Goal: Transaction & Acquisition: Book appointment/travel/reservation

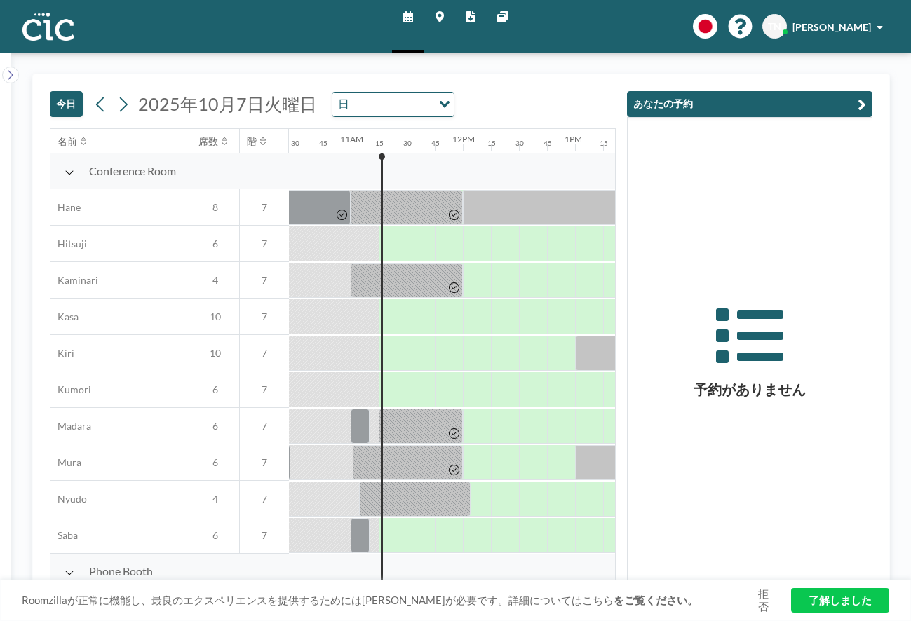
scroll to position [0, 1234]
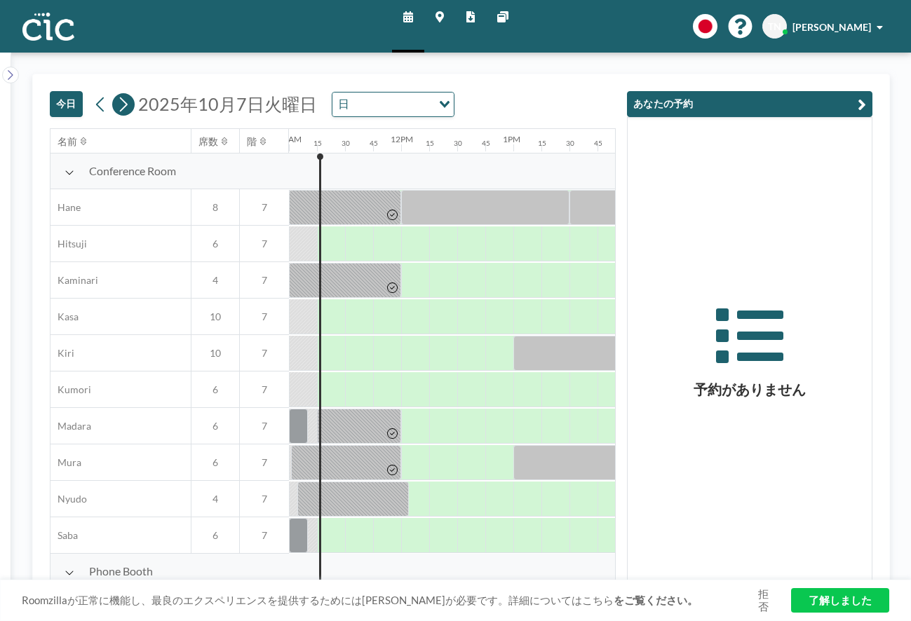
click at [127, 112] on icon at bounding box center [122, 104] width 13 height 21
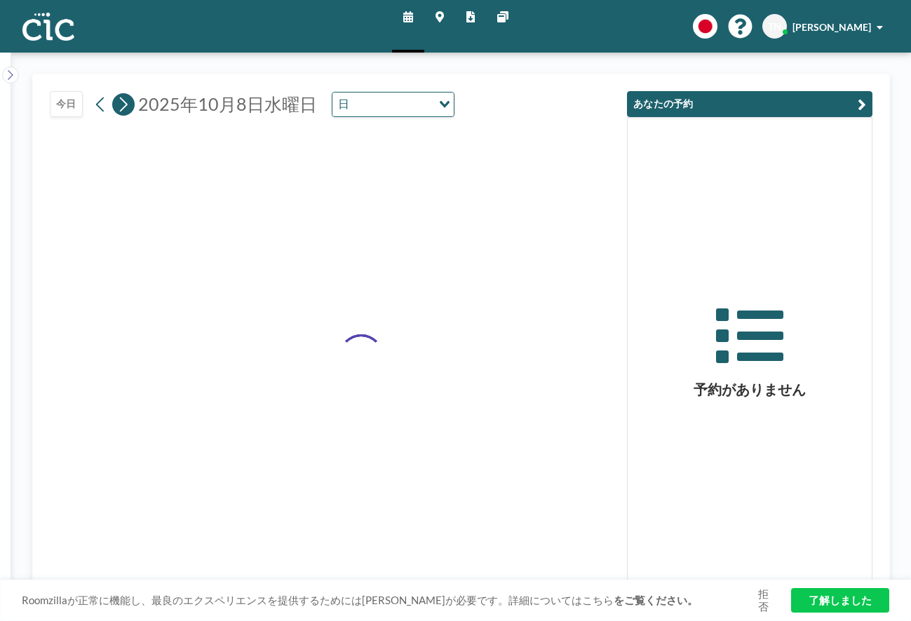
click at [127, 112] on icon at bounding box center [122, 104] width 13 height 21
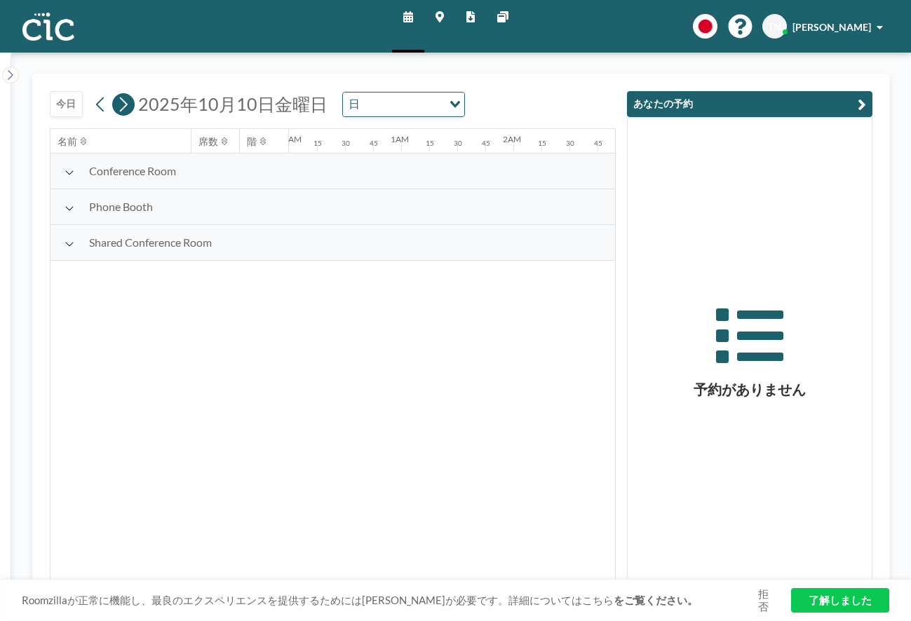
scroll to position [0, 0]
click at [127, 112] on icon at bounding box center [122, 104] width 13 height 21
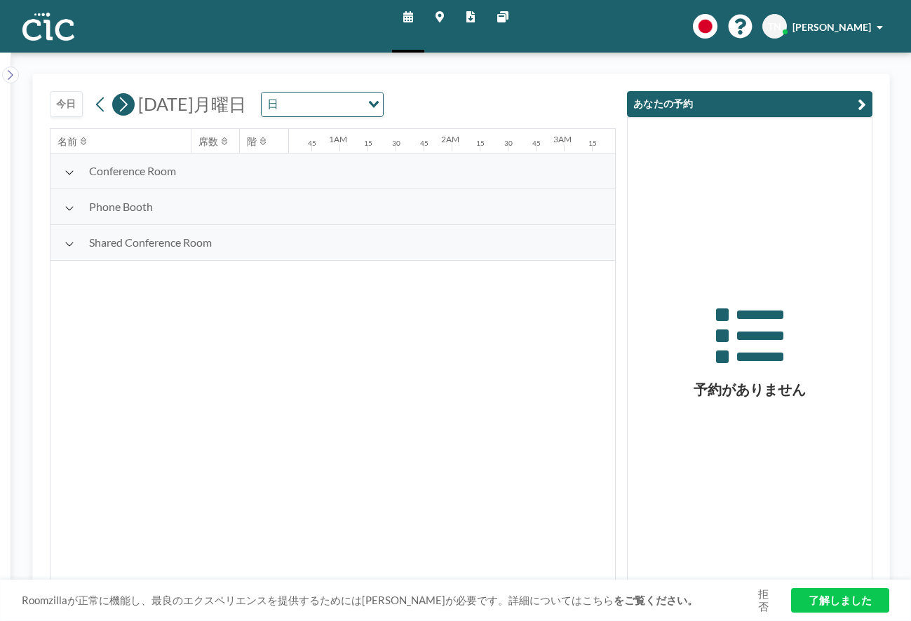
click at [127, 112] on icon at bounding box center [122, 104] width 13 height 21
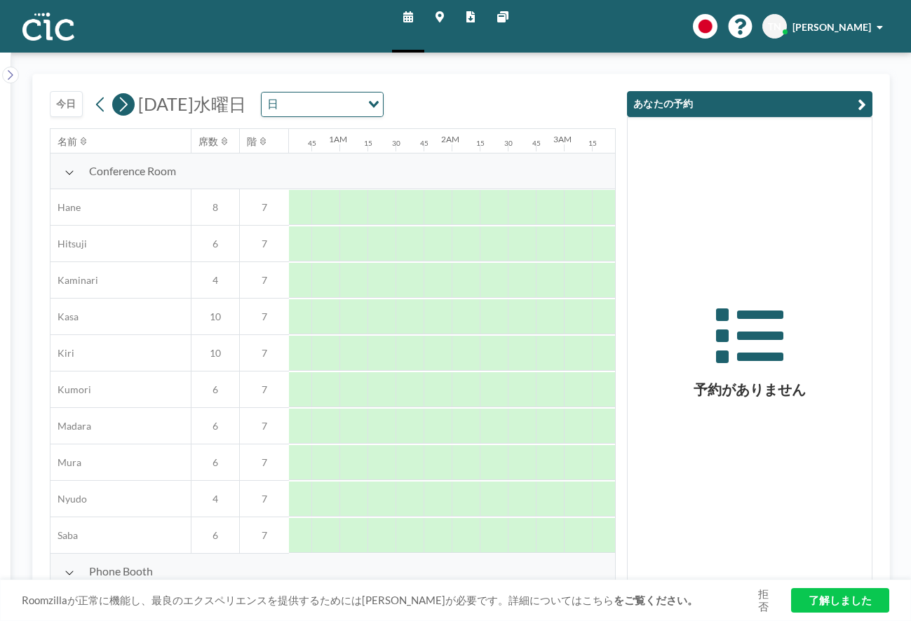
scroll to position [0, 870]
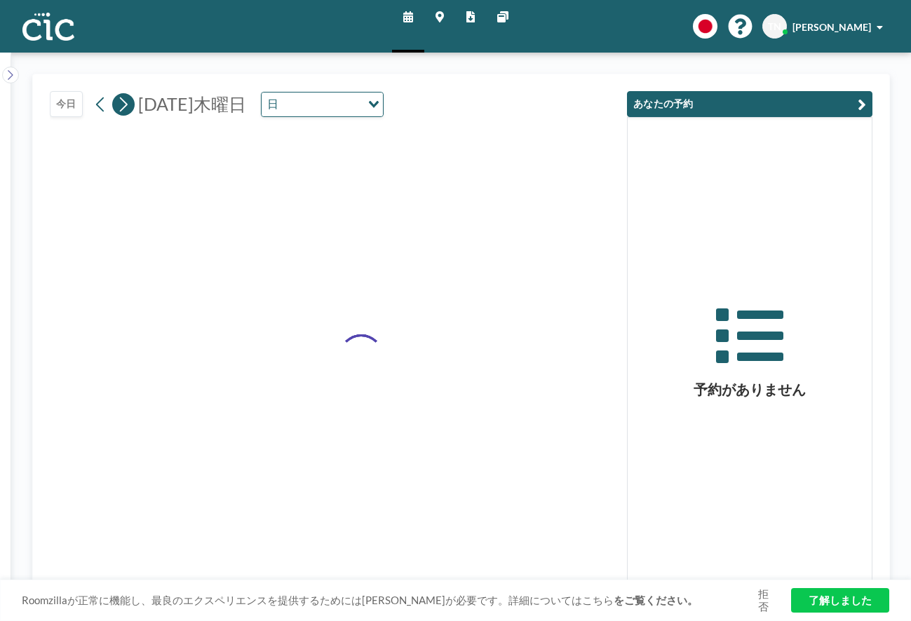
click at [127, 112] on icon at bounding box center [122, 104] width 13 height 21
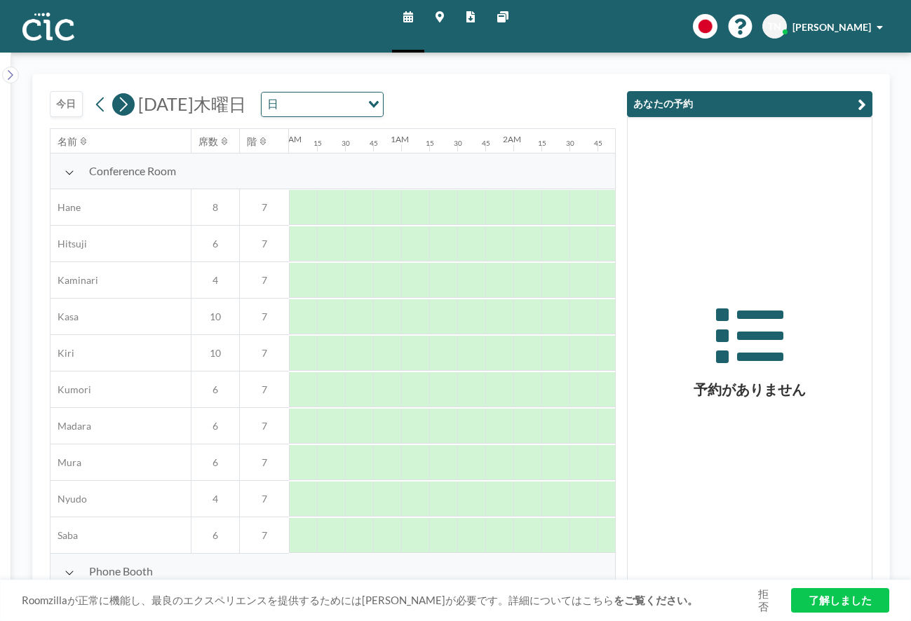
scroll to position [0, 0]
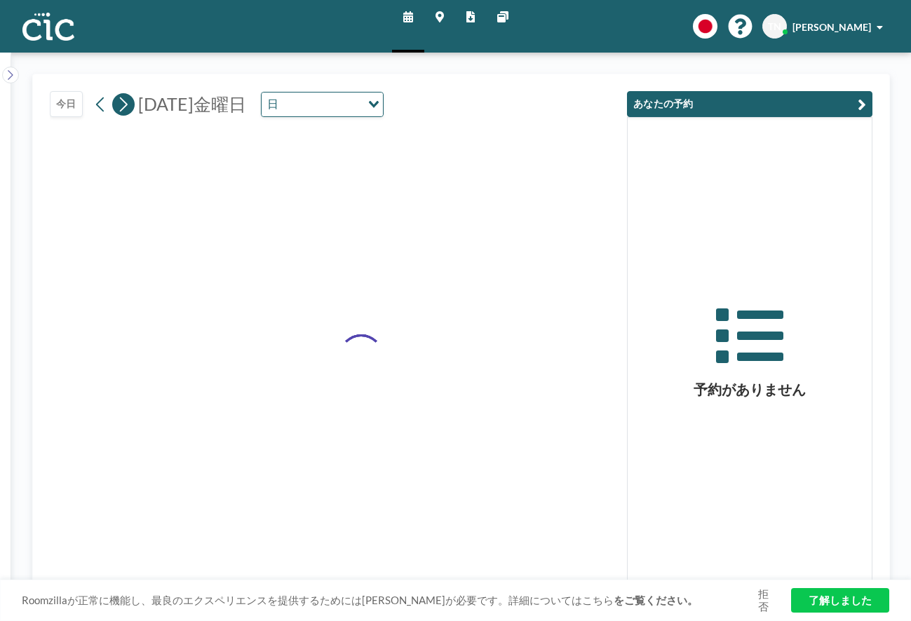
click at [127, 112] on icon at bounding box center [122, 104] width 13 height 21
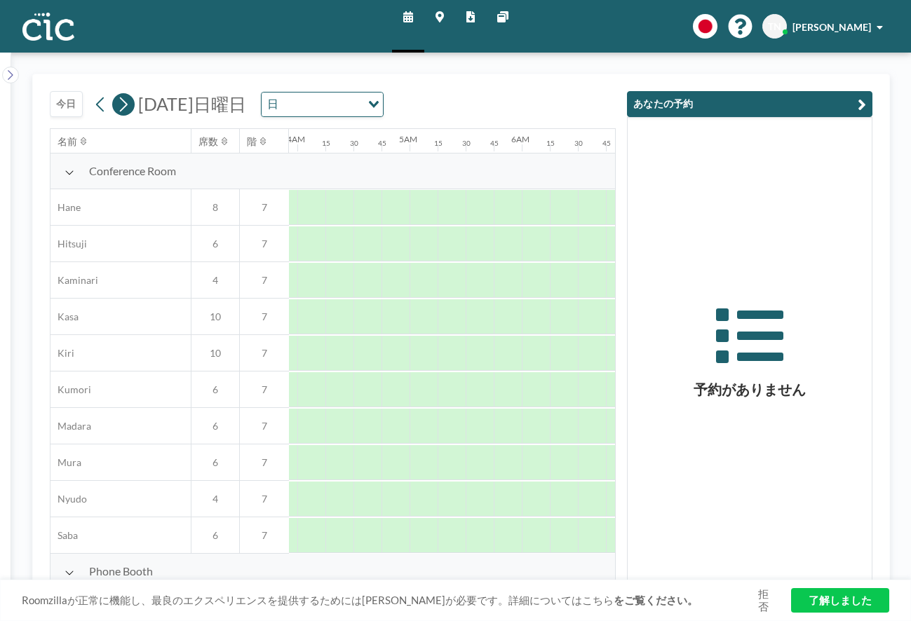
scroll to position [0, 870]
click at [127, 112] on icon at bounding box center [122, 104] width 13 height 21
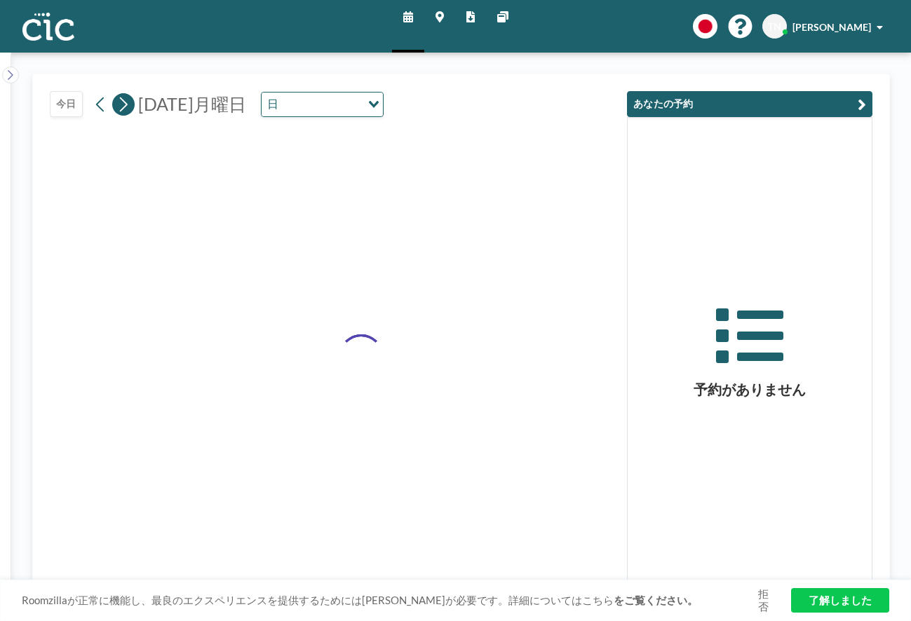
click at [127, 112] on icon at bounding box center [122, 104] width 13 height 21
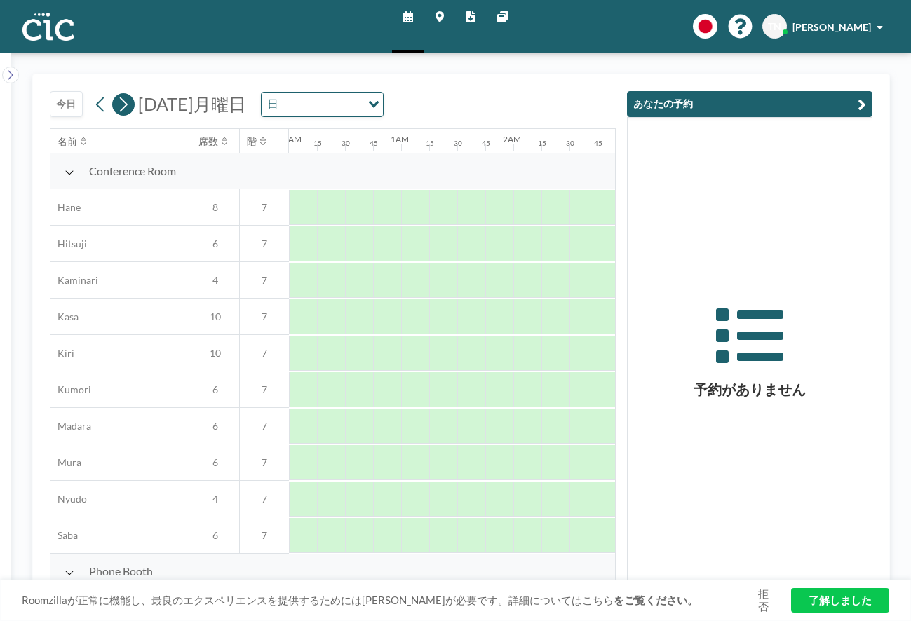
scroll to position [0, 0]
click at [127, 112] on icon at bounding box center [122, 104] width 13 height 21
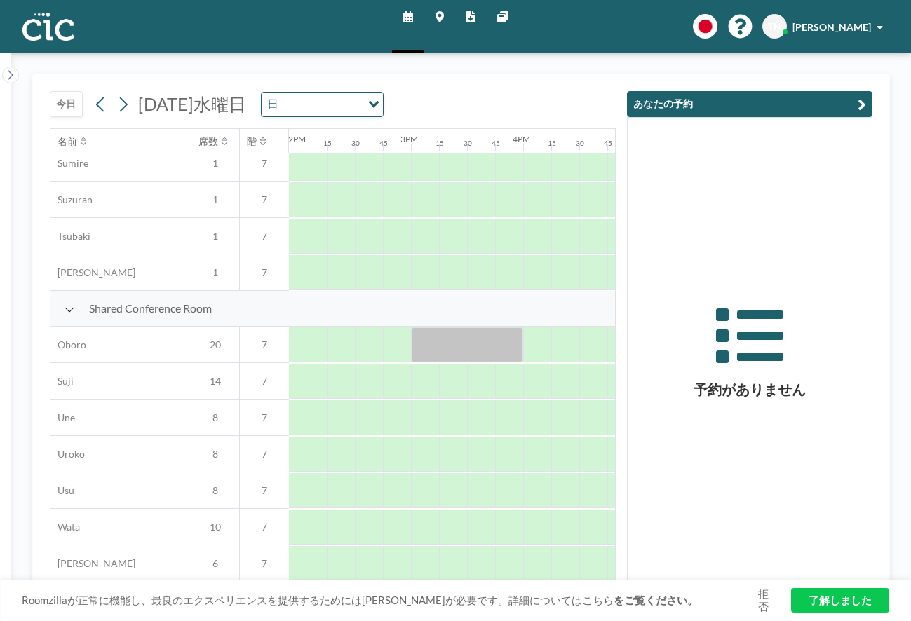
scroll to position [891, 1565]
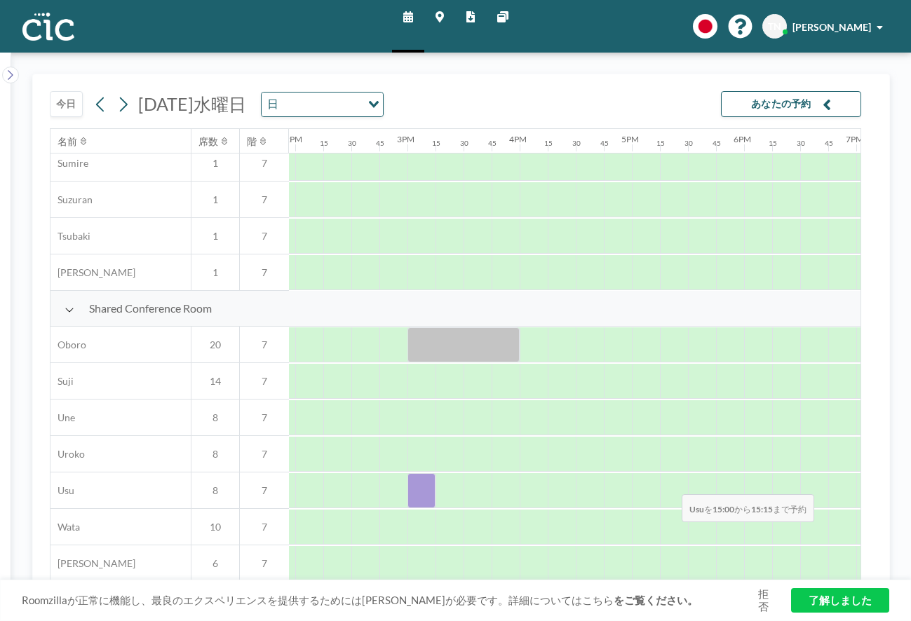
click at [425, 485] on div at bounding box center [421, 490] width 28 height 35
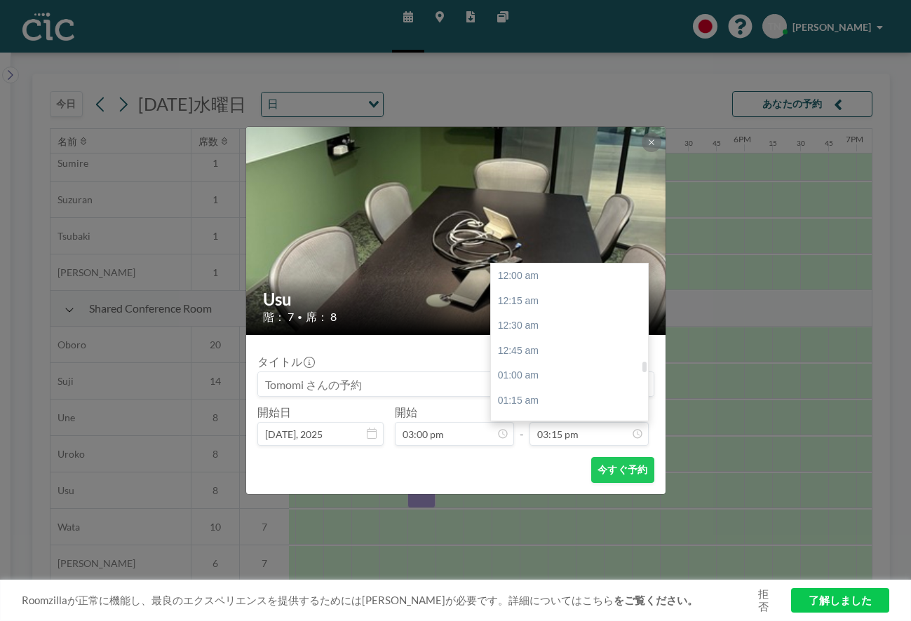
scroll to position [1523, 0]
click at [539, 352] on div "04:00 pm" at bounding box center [573, 351] width 164 height 25
click at [534, 309] on div "04:15 pm" at bounding box center [573, 301] width 164 height 25
type input "04:15 pm"
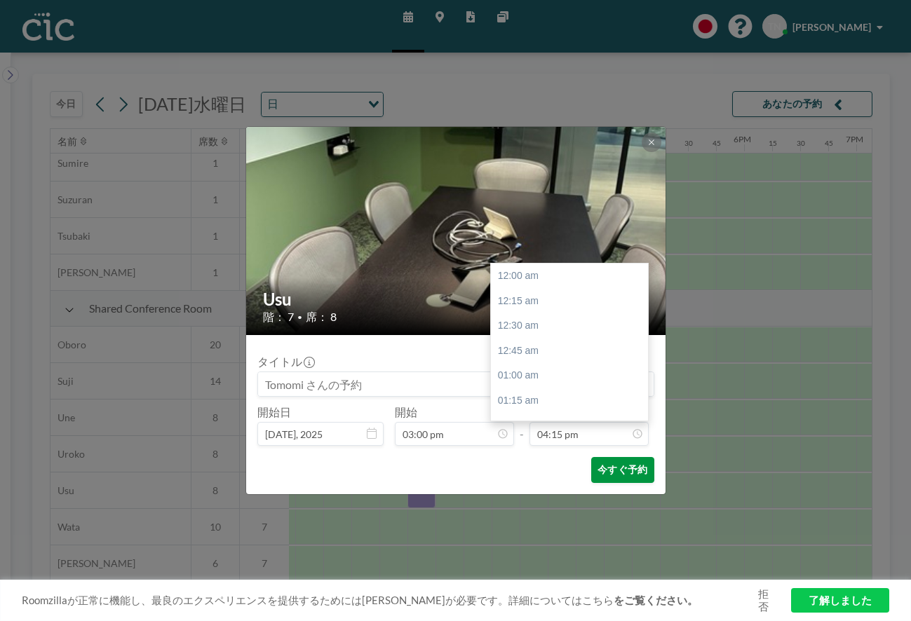
scroll to position [1623, 0]
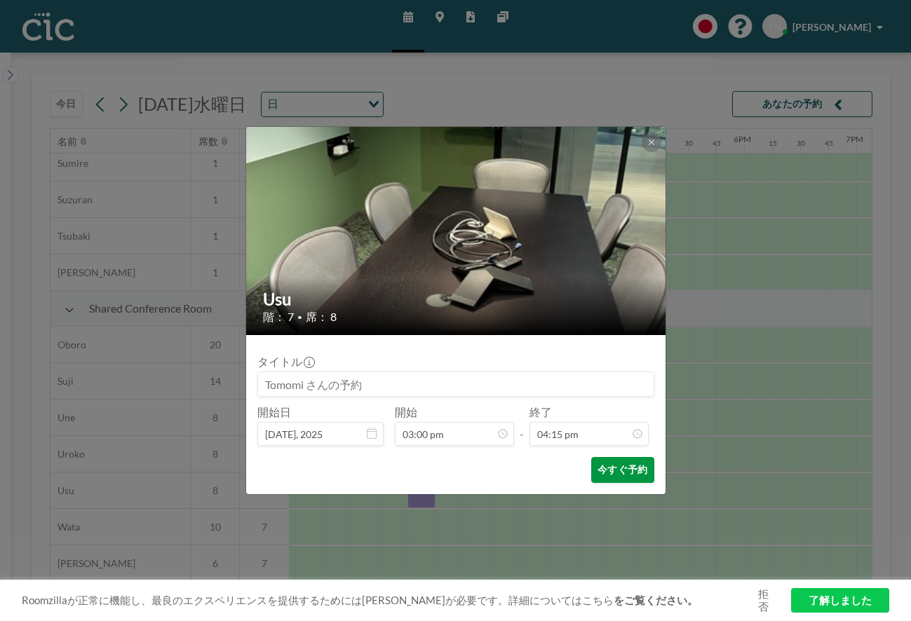
click at [612, 469] on button "今すぐ予約" at bounding box center [622, 470] width 62 height 26
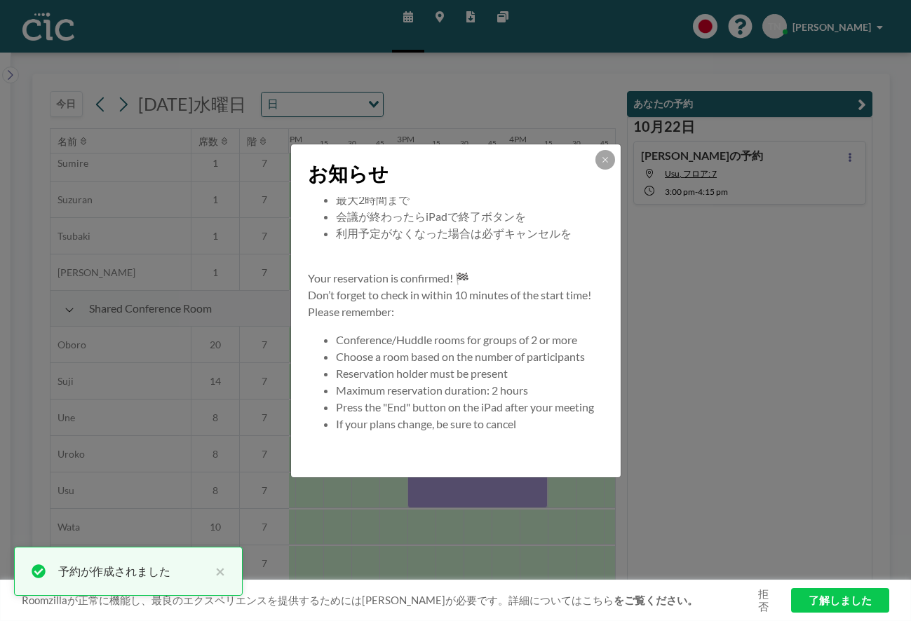
scroll to position [135, 0]
click at [602, 163] on icon at bounding box center [605, 160] width 8 height 8
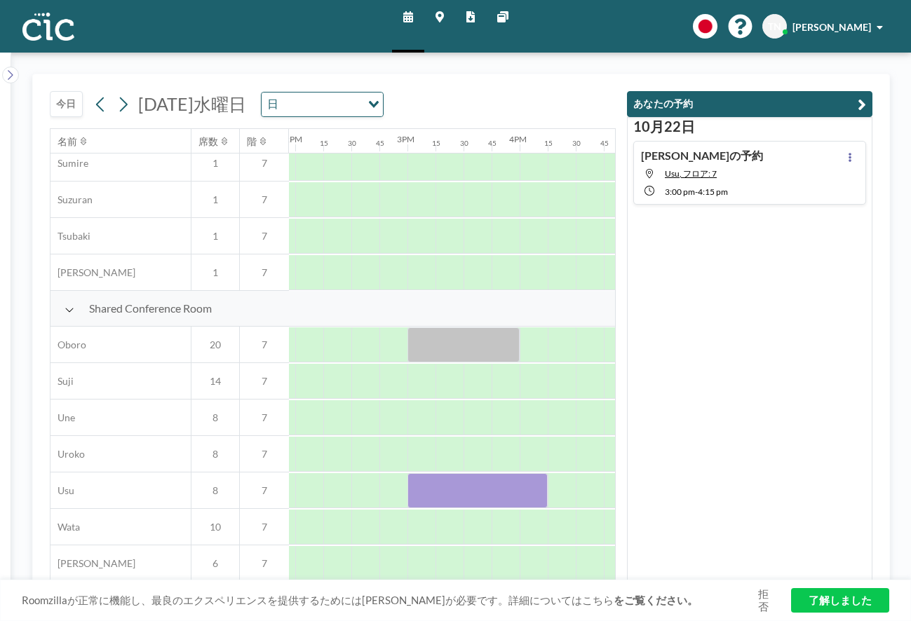
click at [552, 31] on div "スケジュール マップ レポート 他のサイト English Polski 日本語 Española TN [PERSON_NAME]" at bounding box center [455, 26] width 911 height 53
